Goal: Task Accomplishment & Management: Manage account settings

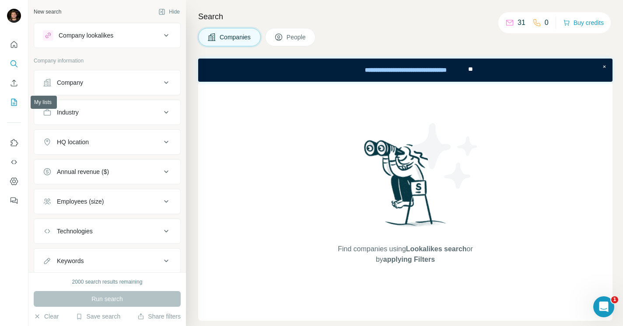
click at [16, 105] on icon "My lists" at bounding box center [14, 102] width 9 height 9
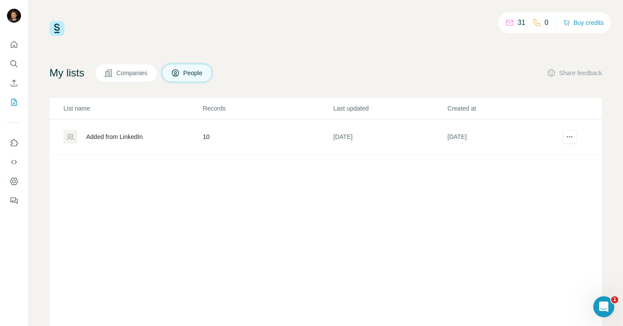
click at [125, 132] on div "Added from LinkedIn" at bounding box center [132, 137] width 139 height 14
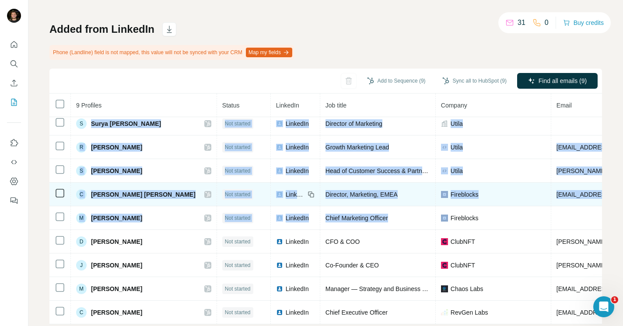
scroll to position [61, 0]
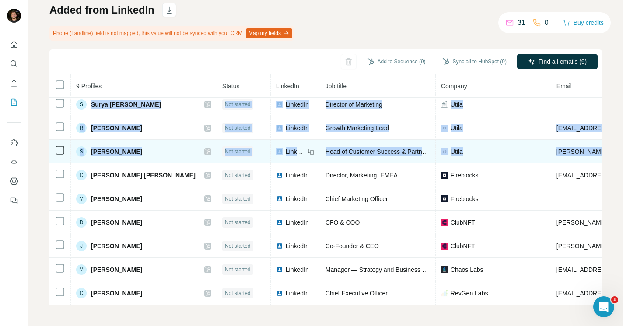
drag, startPoint x: 91, startPoint y: 169, endPoint x: 569, endPoint y: 144, distance: 478.3
click at [569, 144] on tbody "S Surya [PERSON_NAME] Not started LinkedIn Director of Marketing Utila R Răzvan…" at bounding box center [484, 199] width 870 height 213
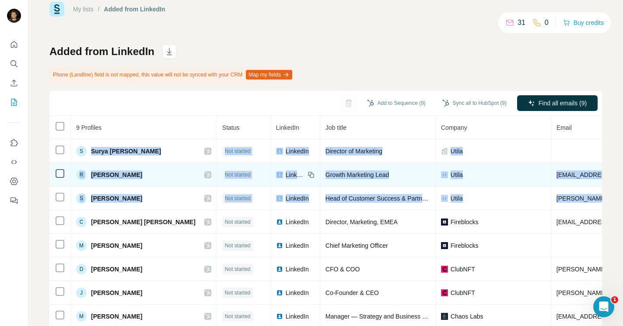
scroll to position [0, 0]
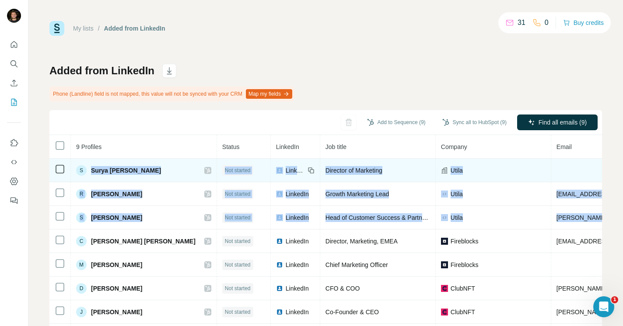
copy tbody "Surya [PERSON_NAME] Not started LinkedIn Director of Marketing [PERSON_NAME] No…"
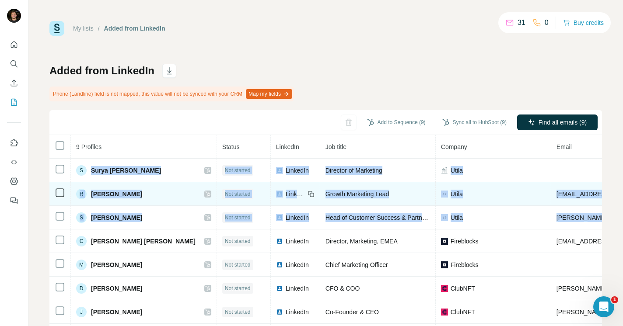
click at [377, 183] on td "Growth Marketing Lead" at bounding box center [377, 194] width 115 height 24
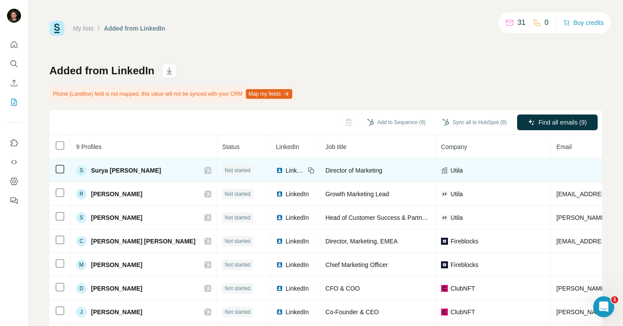
click at [310, 169] on icon at bounding box center [312, 171] width 4 height 4
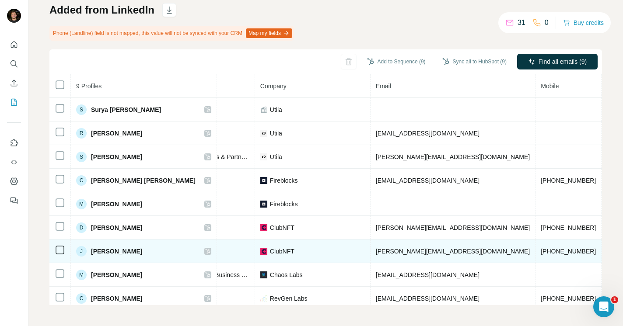
scroll to position [0, 144]
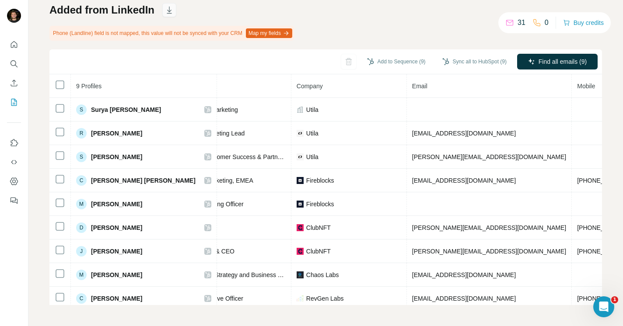
click at [170, 9] on icon "button" at bounding box center [169, 10] width 9 height 9
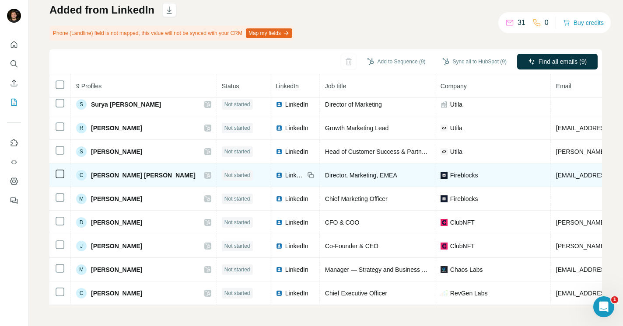
scroll to position [10, 0]
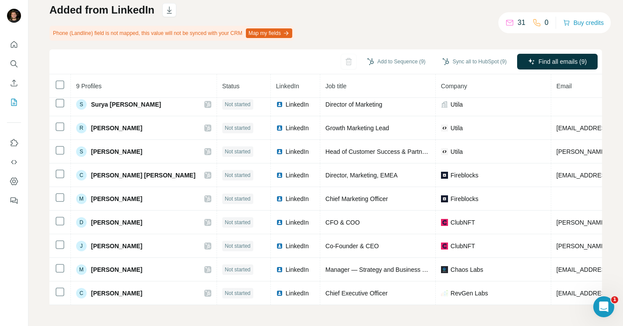
click at [333, 61] on div "Add to Sequence (9) Sync all to HubSpot (9) Find all emails (9)" at bounding box center [325, 61] width 552 height 25
click at [166, 4] on button "button" at bounding box center [169, 10] width 14 height 14
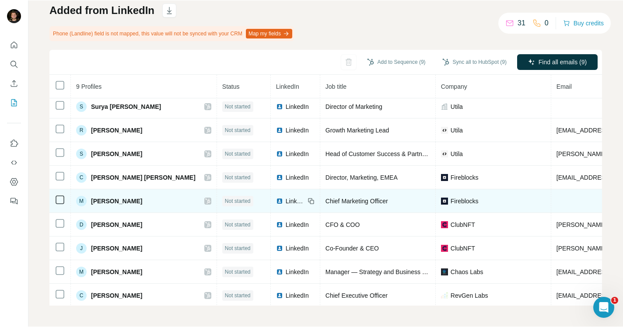
scroll to position [0, 0]
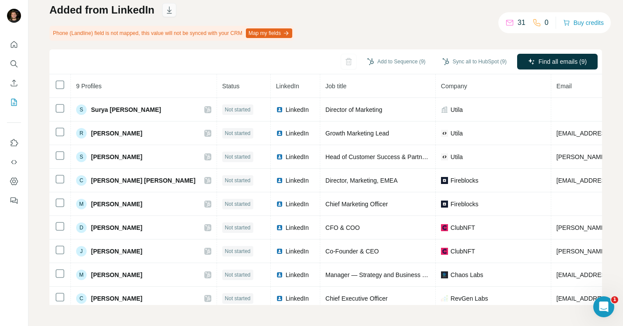
click at [167, 12] on icon "button" at bounding box center [169, 10] width 9 height 9
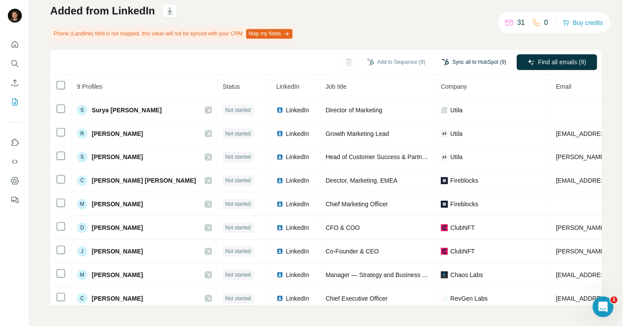
scroll to position [60, 0]
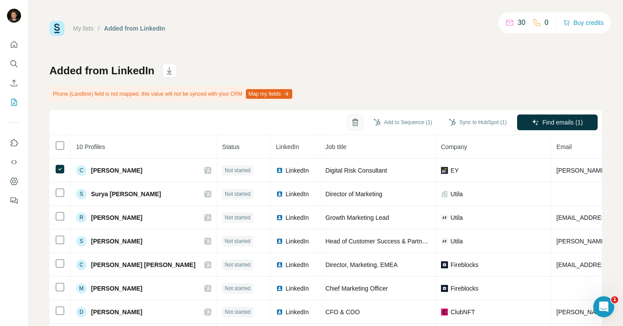
click at [351, 121] on icon "button" at bounding box center [355, 122] width 9 height 9
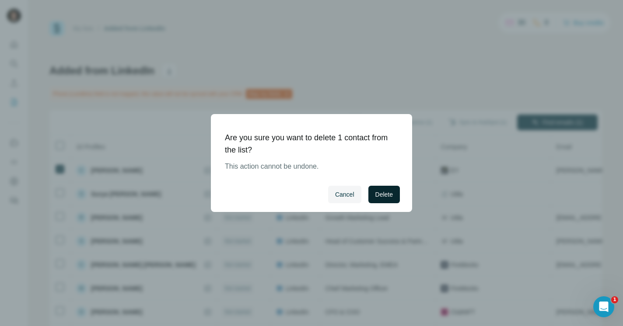
click at [385, 194] on span "Delete" at bounding box center [383, 194] width 17 height 9
